Goal: Information Seeking & Learning: Learn about a topic

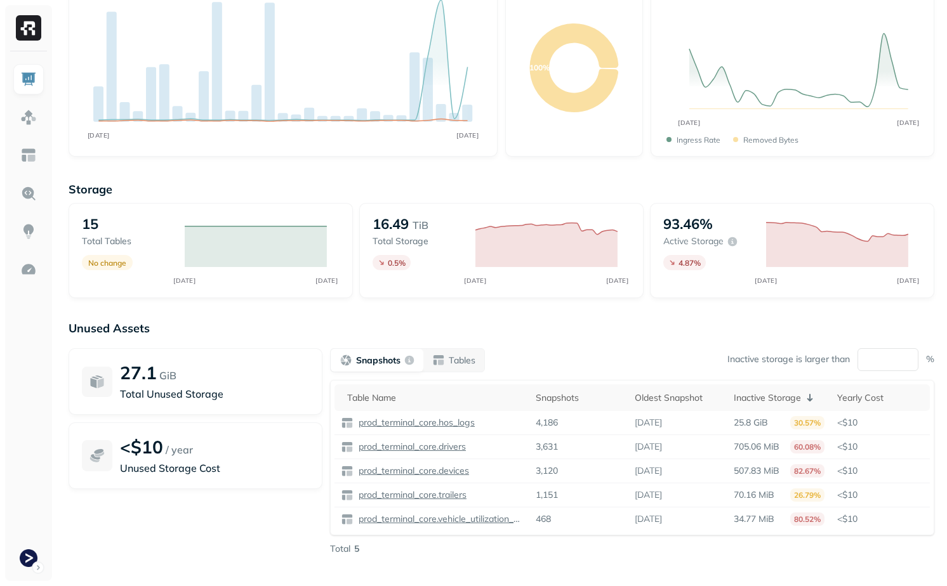
scroll to position [120, 0]
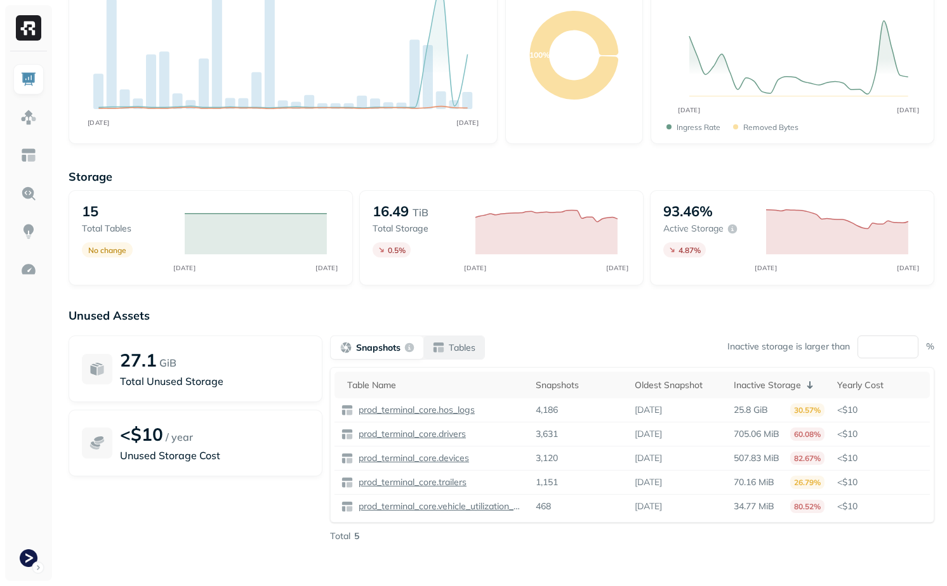
click at [454, 350] on p "Tables" at bounding box center [462, 348] width 27 height 12
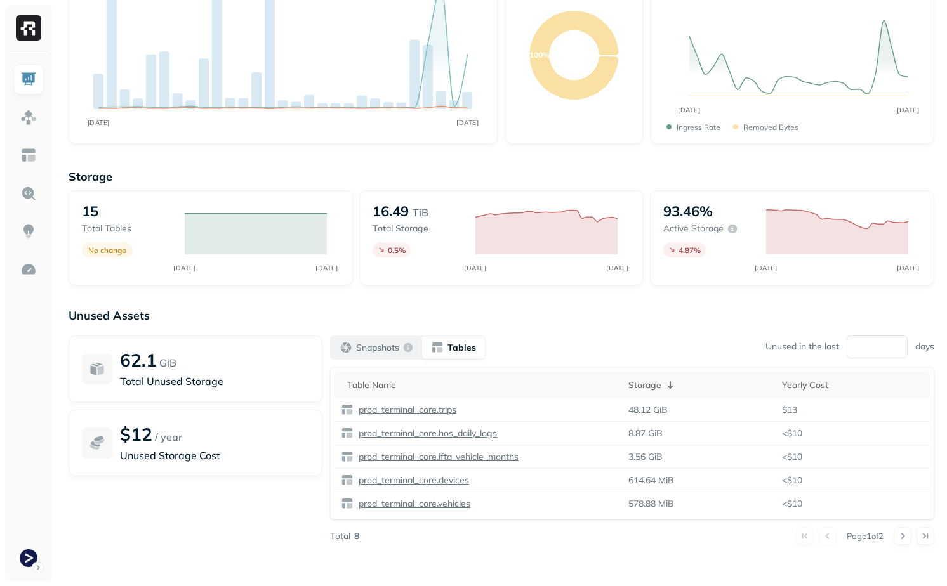
click at [379, 353] on p "Snapshots" at bounding box center [377, 348] width 43 height 12
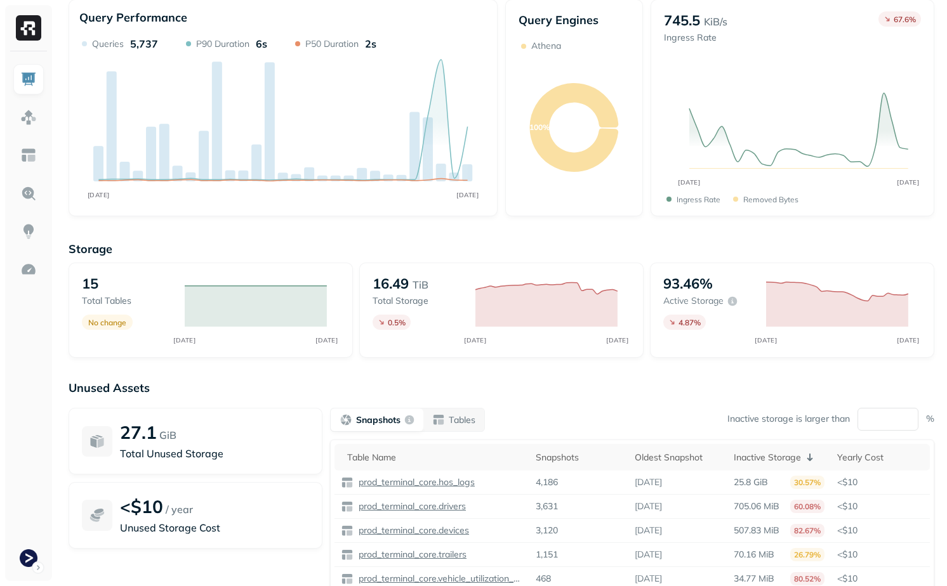
scroll to position [0, 0]
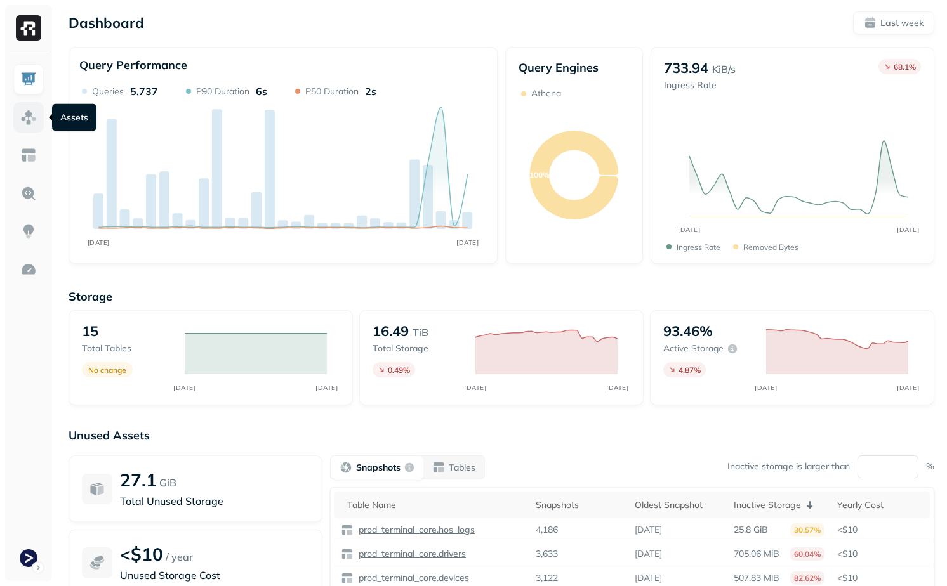
click at [30, 117] on img at bounding box center [28, 117] width 16 height 16
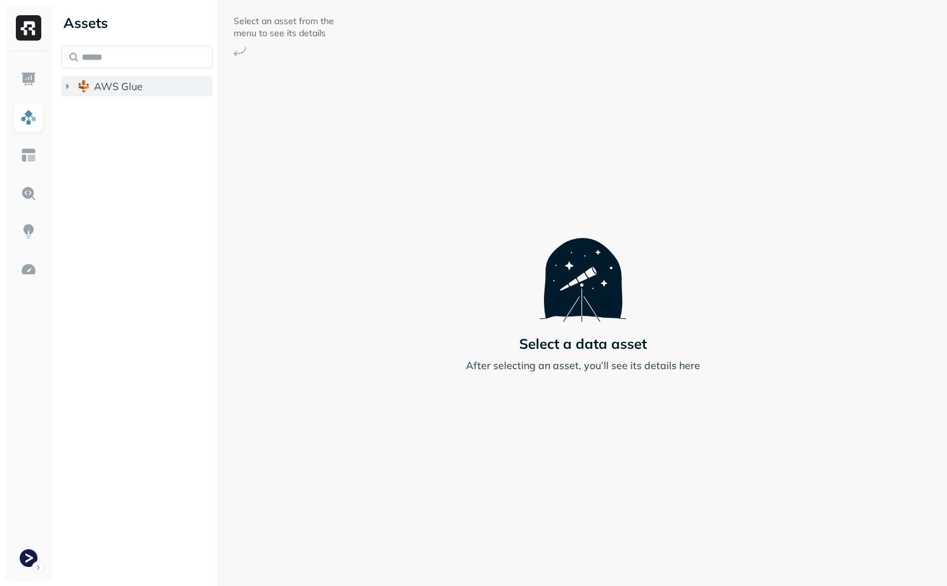
click at [103, 83] on span "AWS Glue" at bounding box center [118, 86] width 49 height 13
click at [121, 110] on span "prod_terminal_core" at bounding box center [153, 110] width 92 height 13
click at [122, 132] on span "Tables" at bounding box center [119, 134] width 32 height 13
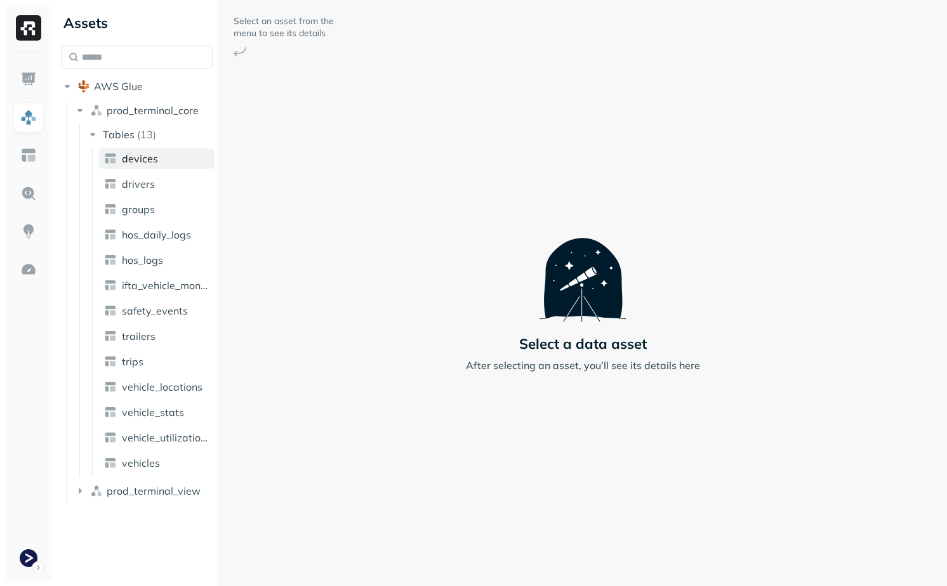
click at [131, 157] on span "devices" at bounding box center [140, 158] width 36 height 13
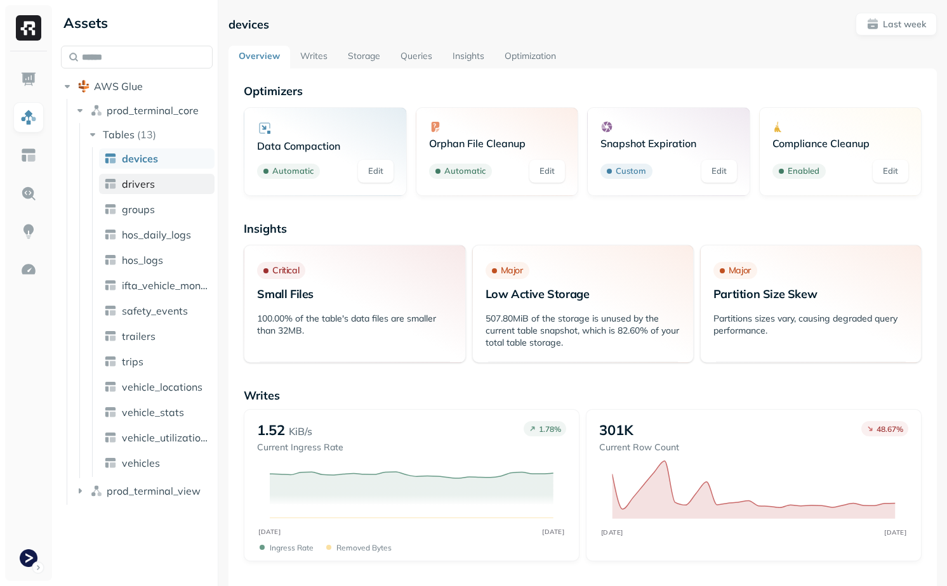
click at [139, 192] on link "drivers" at bounding box center [156, 184] width 115 height 20
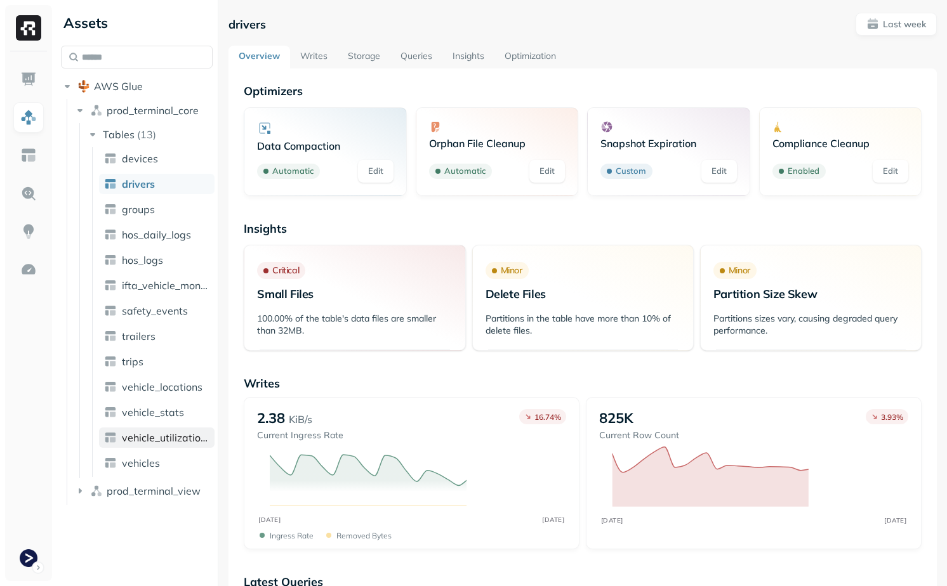
click at [157, 446] on link "vehicle_utilization_day" at bounding box center [156, 438] width 115 height 20
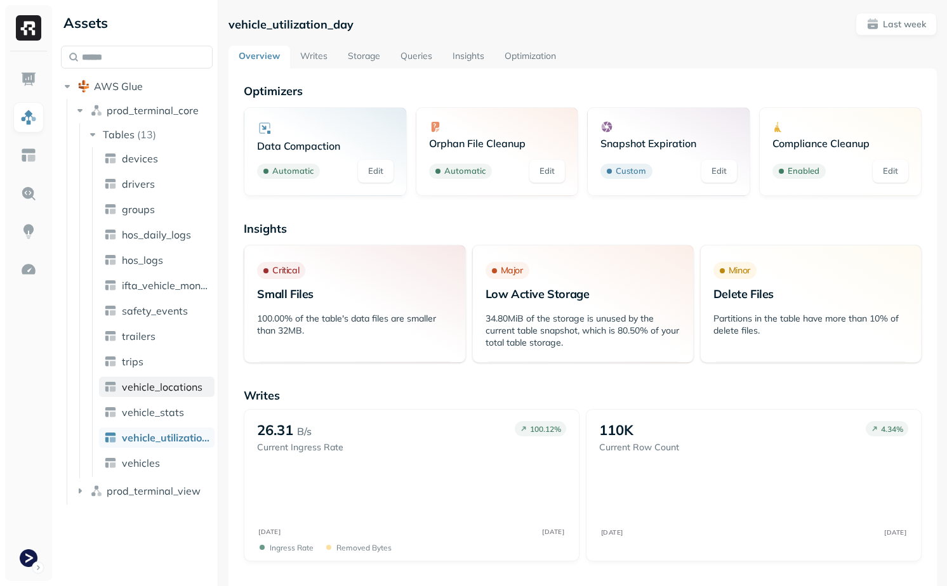
click at [159, 389] on span "vehicle_locations" at bounding box center [162, 387] width 81 height 13
